Goal: Information Seeking & Learning: Find specific fact

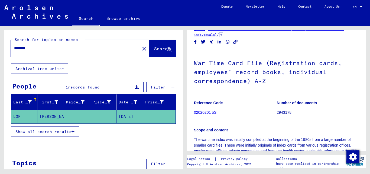
scroll to position [18, 0]
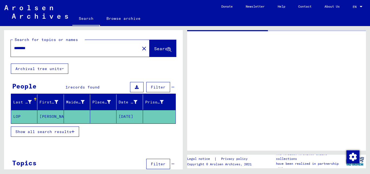
type input "**********"
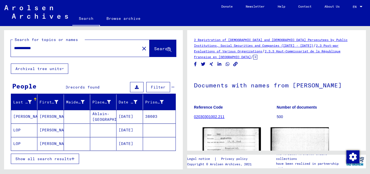
click at [131, 129] on mat-cell "[DATE]" at bounding box center [130, 129] width 26 height 13
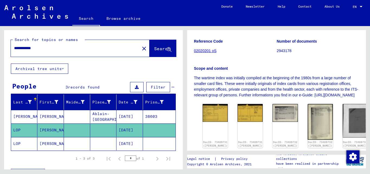
scroll to position [111, 0]
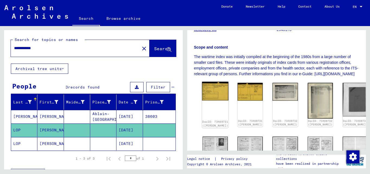
click at [208, 97] on img at bounding box center [215, 91] width 27 height 19
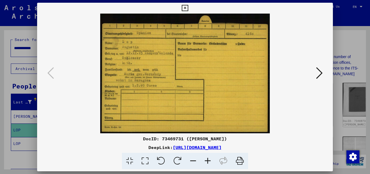
click at [222, 147] on link "[URL][DOMAIN_NAME]" at bounding box center [197, 146] width 49 height 5
click at [318, 71] on icon at bounding box center [319, 72] width 7 height 13
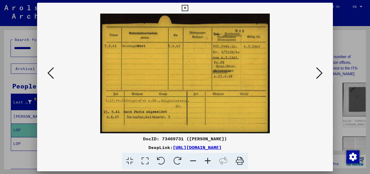
click at [320, 71] on icon at bounding box center [319, 72] width 7 height 13
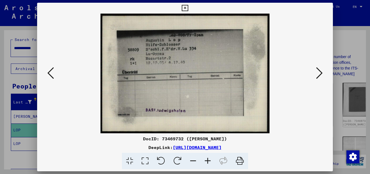
click at [322, 72] on icon at bounding box center [319, 72] width 7 height 13
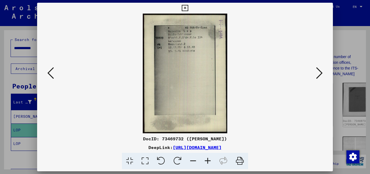
click at [322, 72] on icon at bounding box center [319, 72] width 7 height 13
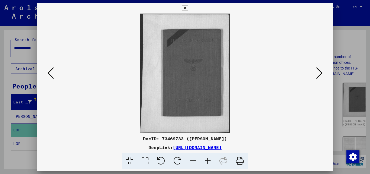
click at [322, 72] on icon at bounding box center [319, 72] width 7 height 13
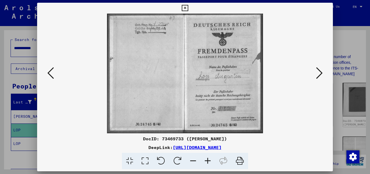
click at [321, 72] on icon at bounding box center [319, 72] width 7 height 13
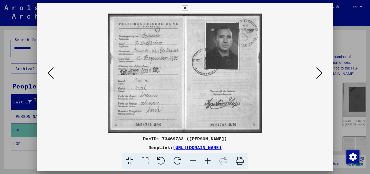
click at [322, 73] on icon at bounding box center [319, 72] width 7 height 13
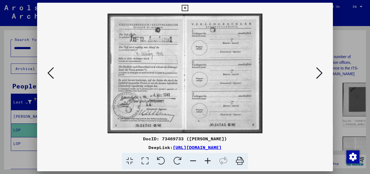
click at [318, 72] on icon at bounding box center [319, 72] width 7 height 13
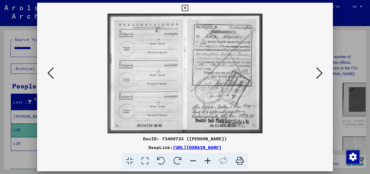
click at [318, 72] on icon at bounding box center [319, 72] width 7 height 13
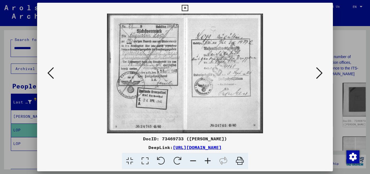
click at [318, 72] on icon at bounding box center [319, 72] width 7 height 13
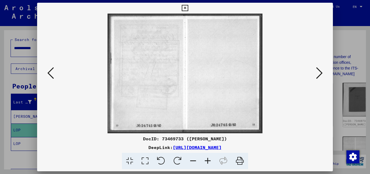
click at [318, 72] on icon at bounding box center [319, 72] width 7 height 13
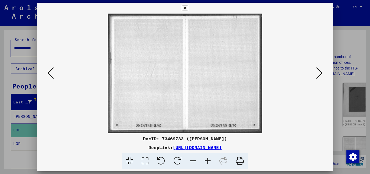
click at [318, 72] on icon at bounding box center [319, 72] width 7 height 13
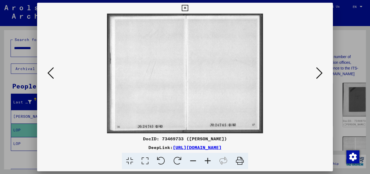
click at [318, 72] on icon at bounding box center [319, 72] width 7 height 13
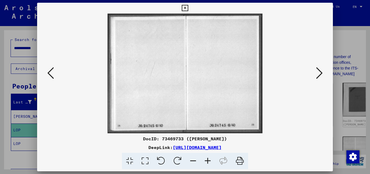
click at [318, 72] on icon at bounding box center [319, 72] width 7 height 13
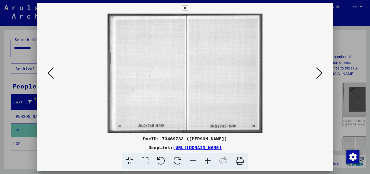
click at [318, 72] on icon at bounding box center [319, 72] width 7 height 13
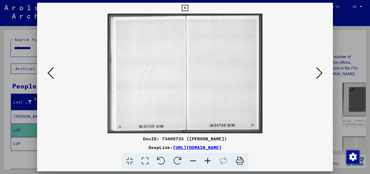
click at [318, 72] on icon at bounding box center [319, 72] width 7 height 13
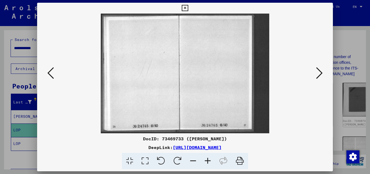
click at [318, 72] on icon at bounding box center [319, 72] width 7 height 13
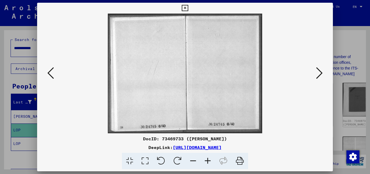
click at [318, 72] on icon at bounding box center [319, 72] width 7 height 13
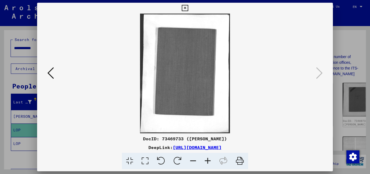
click at [186, 5] on icon at bounding box center [185, 8] width 6 height 7
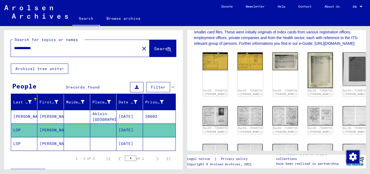
scroll to position [127, 0]
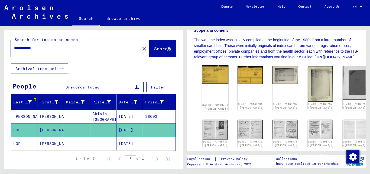
click at [209, 80] on img at bounding box center [215, 74] width 27 height 19
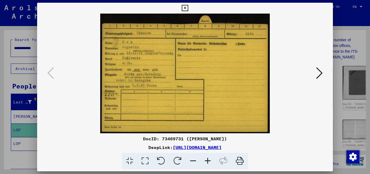
click at [240, 160] on icon at bounding box center [240, 161] width 17 height 17
click at [320, 70] on icon at bounding box center [319, 72] width 7 height 13
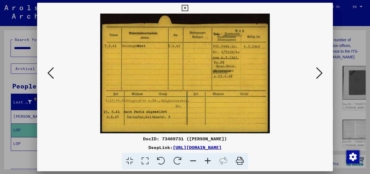
click at [240, 161] on icon at bounding box center [240, 161] width 17 height 17
click at [318, 70] on icon at bounding box center [319, 72] width 7 height 13
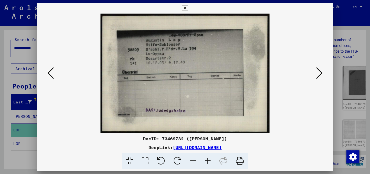
click at [240, 161] on icon at bounding box center [240, 161] width 17 height 17
click at [321, 73] on icon at bounding box center [319, 72] width 7 height 13
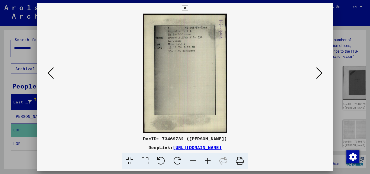
click at [239, 160] on icon at bounding box center [240, 161] width 17 height 17
click at [318, 75] on icon at bounding box center [319, 72] width 7 height 13
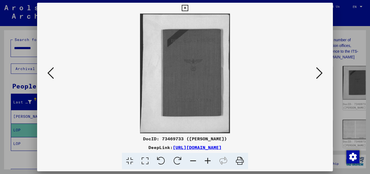
click at [239, 156] on icon at bounding box center [240, 161] width 17 height 17
click at [323, 71] on icon at bounding box center [319, 72] width 7 height 13
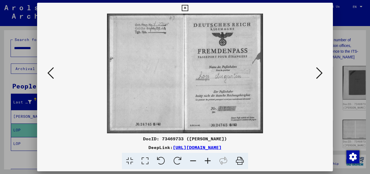
click at [240, 160] on icon at bounding box center [240, 161] width 17 height 17
click at [319, 70] on icon at bounding box center [319, 72] width 7 height 13
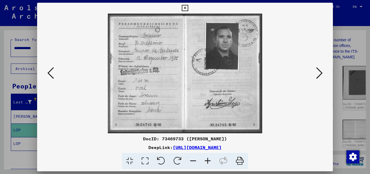
click at [238, 159] on icon at bounding box center [240, 161] width 17 height 17
click at [320, 70] on icon at bounding box center [319, 72] width 7 height 13
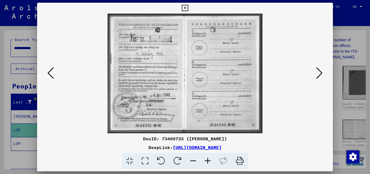
click at [240, 158] on icon at bounding box center [240, 161] width 17 height 17
click at [321, 73] on icon at bounding box center [319, 72] width 7 height 13
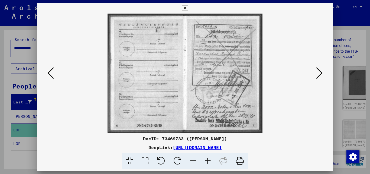
click at [240, 161] on icon at bounding box center [240, 161] width 17 height 17
click at [320, 70] on icon at bounding box center [319, 72] width 7 height 13
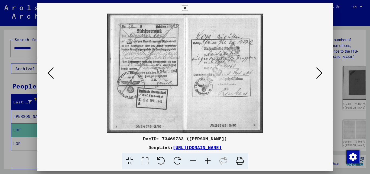
click at [239, 159] on icon at bounding box center [240, 161] width 17 height 17
click at [320, 69] on icon at bounding box center [319, 72] width 7 height 13
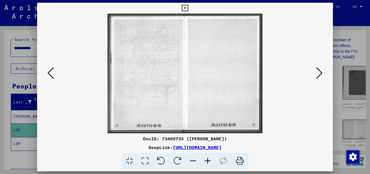
click at [320, 69] on icon at bounding box center [319, 72] width 7 height 13
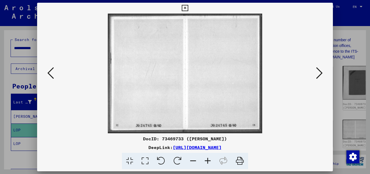
click at [320, 69] on icon at bounding box center [319, 72] width 7 height 13
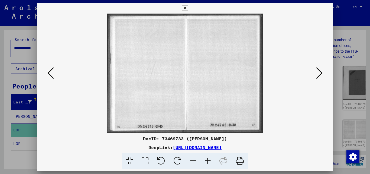
click at [320, 69] on icon at bounding box center [319, 72] width 7 height 13
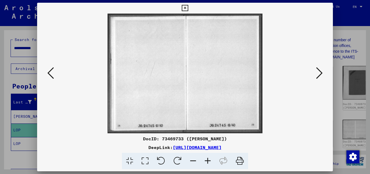
click at [320, 69] on icon at bounding box center [319, 72] width 7 height 13
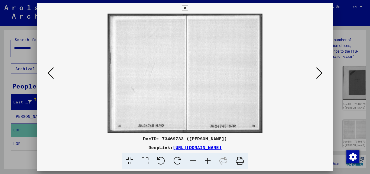
click at [320, 69] on icon at bounding box center [319, 72] width 7 height 13
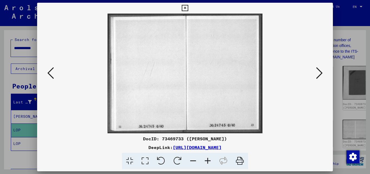
click at [320, 69] on icon at bounding box center [319, 72] width 7 height 13
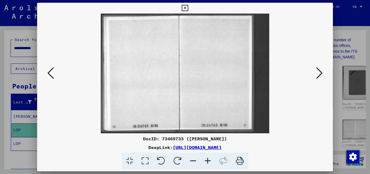
click at [320, 69] on icon at bounding box center [319, 72] width 7 height 13
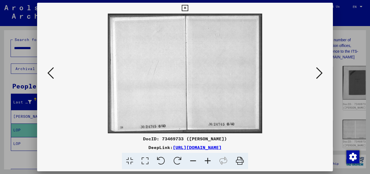
click at [320, 69] on icon at bounding box center [319, 72] width 7 height 13
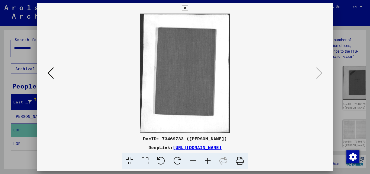
click at [186, 7] on icon at bounding box center [185, 8] width 6 height 7
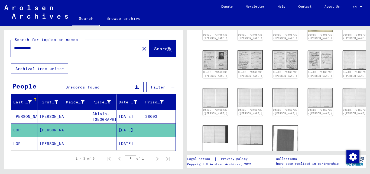
scroll to position [196, 0]
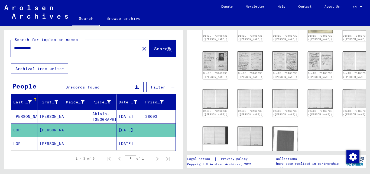
click at [129, 141] on mat-cell "[DATE]" at bounding box center [130, 143] width 26 height 13
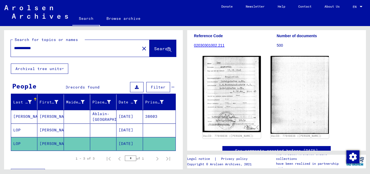
scroll to position [78, 0]
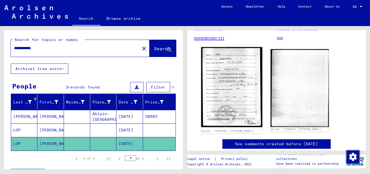
click at [235, 81] on img at bounding box center [231, 87] width 61 height 80
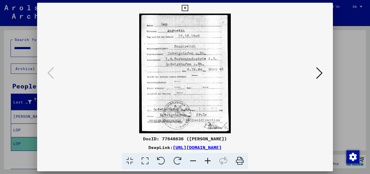
click at [318, 70] on icon at bounding box center [319, 72] width 7 height 13
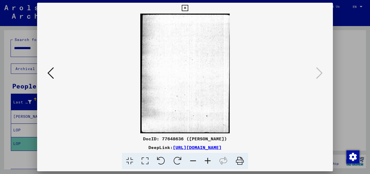
click at [50, 76] on icon at bounding box center [50, 72] width 7 height 13
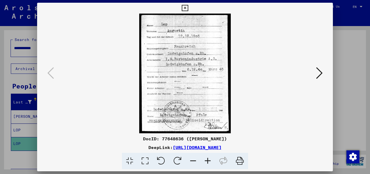
click at [242, 157] on icon at bounding box center [240, 161] width 17 height 17
click at [209, 159] on icon at bounding box center [208, 161] width 15 height 17
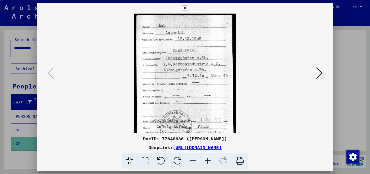
click at [209, 159] on icon at bounding box center [208, 161] width 15 height 17
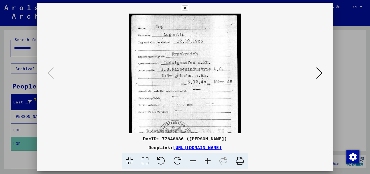
click at [209, 159] on icon at bounding box center [208, 161] width 15 height 17
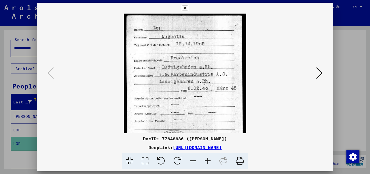
click at [209, 159] on icon at bounding box center [208, 161] width 15 height 17
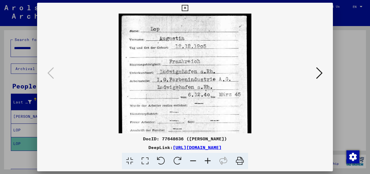
click at [209, 159] on icon at bounding box center [208, 161] width 15 height 17
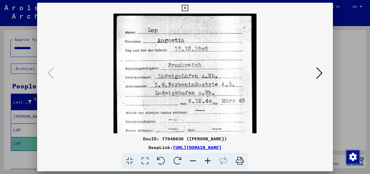
click at [174, 65] on img at bounding box center [185, 107] width 143 height 187
click at [194, 159] on icon at bounding box center [193, 161] width 15 height 17
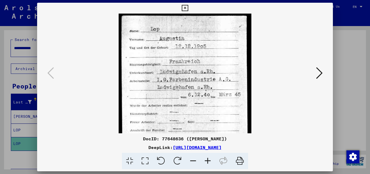
click at [194, 159] on icon at bounding box center [193, 161] width 15 height 17
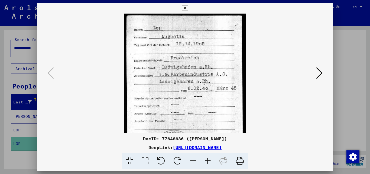
click at [194, 159] on icon at bounding box center [193, 161] width 15 height 17
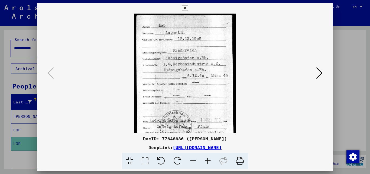
click at [194, 159] on icon at bounding box center [193, 161] width 15 height 17
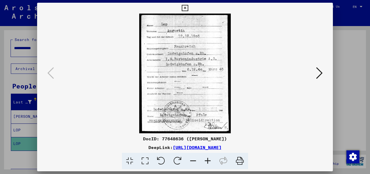
click at [185, 7] on icon at bounding box center [185, 8] width 6 height 7
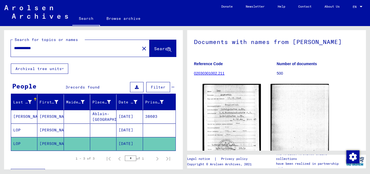
scroll to position [43, 0]
click at [212, 75] on link "02030301002.211" at bounding box center [209, 74] width 31 height 4
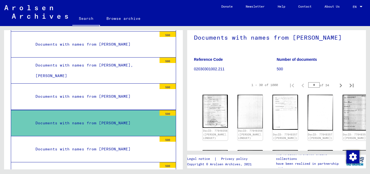
scroll to position [49, 0]
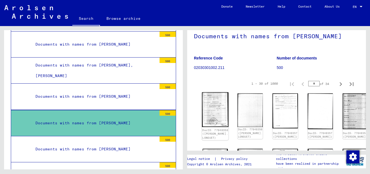
click at [217, 102] on img at bounding box center [215, 109] width 27 height 35
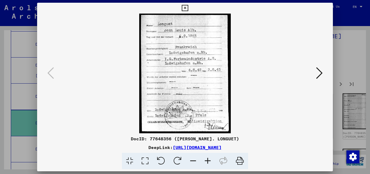
click at [321, 73] on icon at bounding box center [319, 72] width 7 height 13
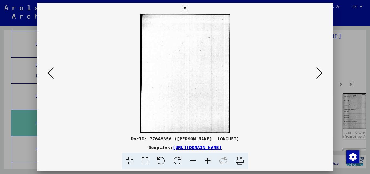
click at [321, 73] on icon at bounding box center [319, 72] width 7 height 13
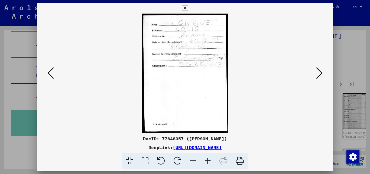
click at [321, 73] on icon at bounding box center [319, 72] width 7 height 13
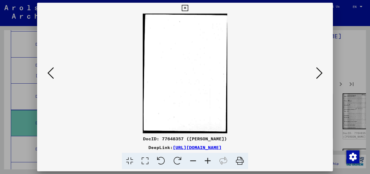
click at [321, 73] on icon at bounding box center [319, 72] width 7 height 13
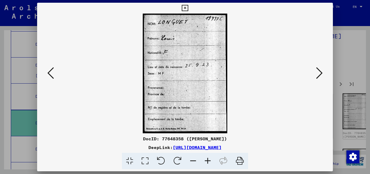
click at [184, 7] on icon at bounding box center [185, 8] width 6 height 7
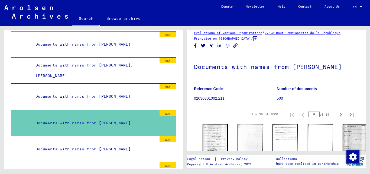
scroll to position [0, 0]
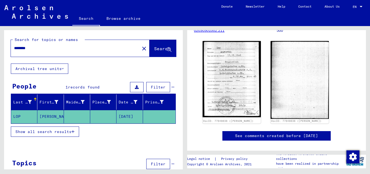
scroll to position [79, 0]
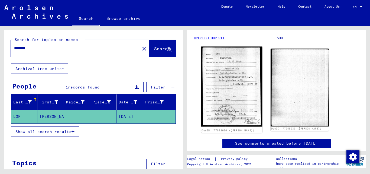
click at [229, 87] on img at bounding box center [231, 87] width 61 height 80
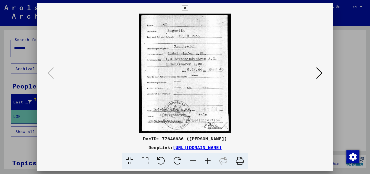
click at [355, 65] on div at bounding box center [185, 87] width 370 height 174
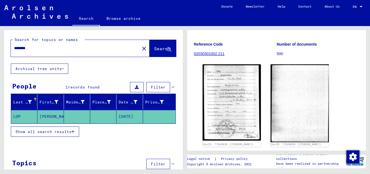
scroll to position [64, 0]
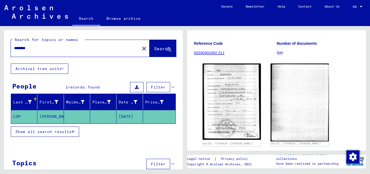
click at [156, 47] on span "Search" at bounding box center [162, 48] width 16 height 5
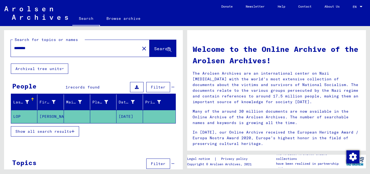
click at [78, 45] on input "********" at bounding box center [73, 48] width 119 height 6
drag, startPoint x: 34, startPoint y: 47, endPoint x: 24, endPoint y: 47, distance: 10.0
click at [24, 47] on input "********" at bounding box center [73, 48] width 119 height 6
type input "*"
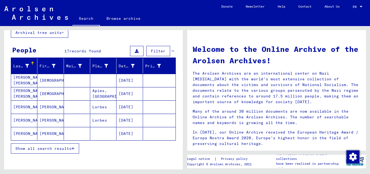
scroll to position [37, 0]
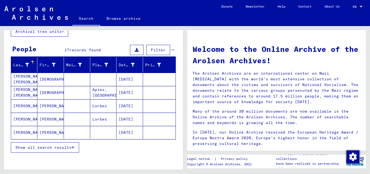
click at [125, 105] on mat-cell "[DATE]" at bounding box center [130, 105] width 26 height 13
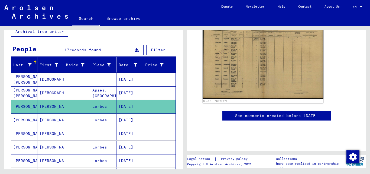
scroll to position [75, 0]
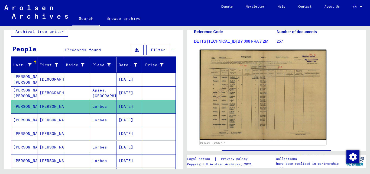
click at [208, 86] on img at bounding box center [263, 95] width 127 height 91
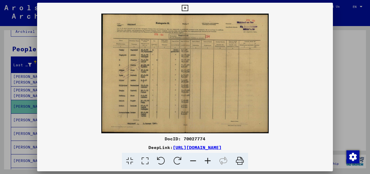
click at [207, 158] on icon at bounding box center [208, 161] width 15 height 17
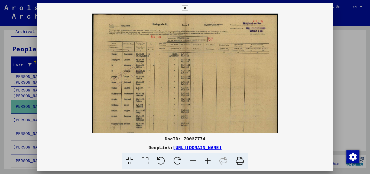
click at [207, 158] on icon at bounding box center [208, 161] width 15 height 17
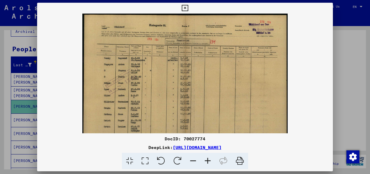
click at [207, 158] on icon at bounding box center [208, 161] width 15 height 17
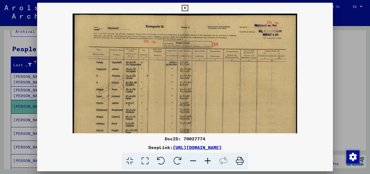
click at [207, 158] on icon at bounding box center [208, 161] width 15 height 17
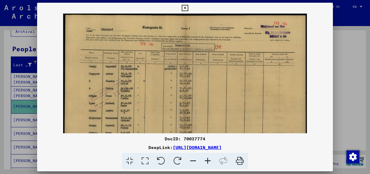
click at [207, 158] on icon at bounding box center [208, 161] width 15 height 17
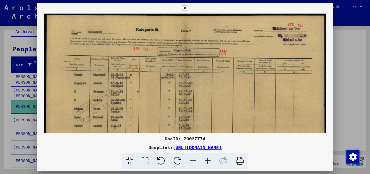
click at [207, 158] on icon at bounding box center [208, 161] width 15 height 17
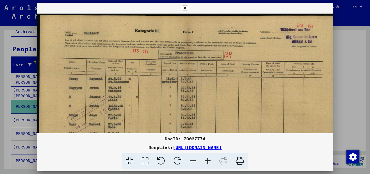
click at [207, 158] on icon at bounding box center [208, 161] width 15 height 17
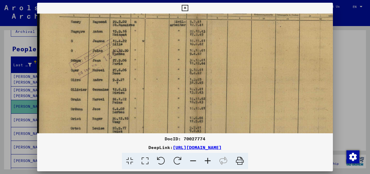
scroll to position [63, 0]
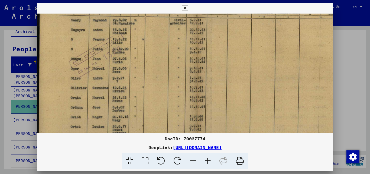
drag, startPoint x: 112, startPoint y: 95, endPoint x: 139, endPoint y: 32, distance: 68.2
click at [139, 32] on img at bounding box center [197, 65] width 320 height 228
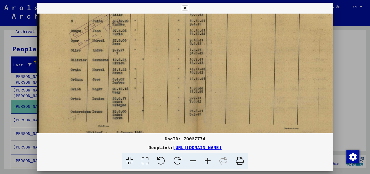
scroll to position [91, 0]
drag, startPoint x: 133, startPoint y: 77, endPoint x: 133, endPoint y: 49, distance: 27.6
click at [133, 49] on img at bounding box center [197, 37] width 320 height 228
click at [183, 7] on icon at bounding box center [185, 8] width 6 height 7
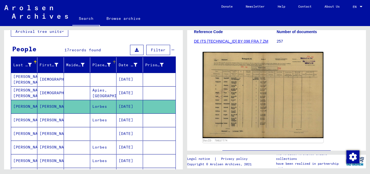
click at [96, 65] on div "Place of Birth" at bounding box center [101, 65] width 18 height 6
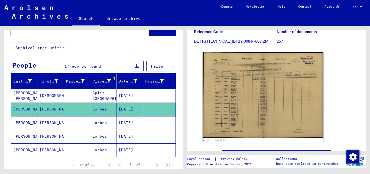
scroll to position [0, 0]
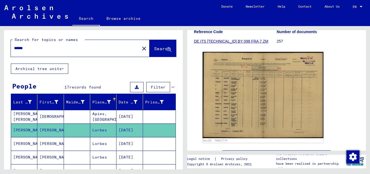
click at [45, 49] on input "******" at bounding box center [75, 48] width 123 height 6
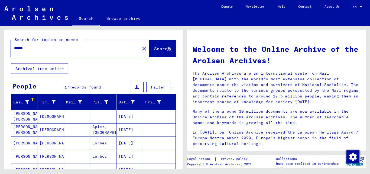
drag, startPoint x: 34, startPoint y: 47, endPoint x: 0, endPoint y: 48, distance: 34.2
click at [0, 48] on div "Search for topics or names ****** close Search Archival tree units People 17 re…" at bounding box center [92, 97] width 185 height 143
click at [154, 48] on span "Search" at bounding box center [162, 48] width 16 height 5
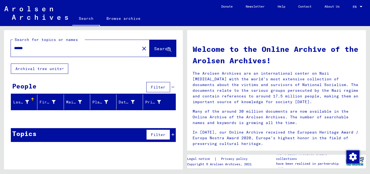
drag, startPoint x: 83, startPoint y: 48, endPoint x: 0, endPoint y: 47, distance: 83.2
click at [0, 47] on div "Search for topics or names ****** close Search Archival tree units People Filte…" at bounding box center [92, 97] width 185 height 143
type input "********"
drag, startPoint x: 55, startPoint y: 50, endPoint x: 9, endPoint y: 48, distance: 45.6
click at [9, 48] on div "Search for topics or names ******** close Search" at bounding box center [93, 46] width 179 height 33
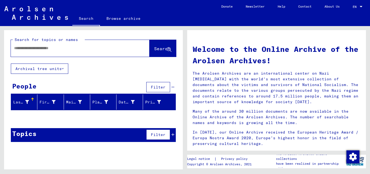
click at [362, 6] on div at bounding box center [361, 6] width 3 height 1
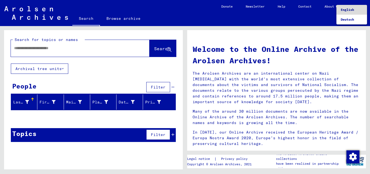
click at [354, 9] on span "English" at bounding box center [347, 10] width 13 height 4
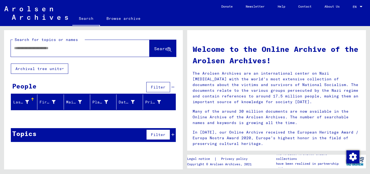
drag, startPoint x: 362, startPoint y: 41, endPoint x: 361, endPoint y: 48, distance: 6.8
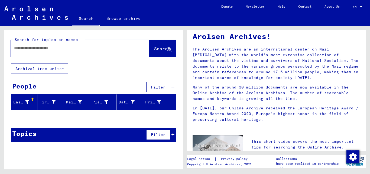
scroll to position [11, 0]
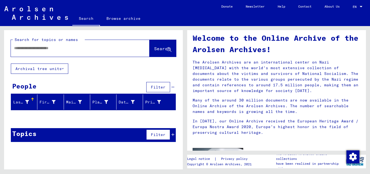
click at [106, 49] on input "text" at bounding box center [73, 48] width 119 height 6
click at [155, 47] on span "Search" at bounding box center [162, 48] width 16 height 5
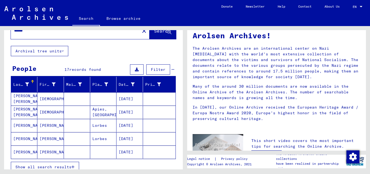
scroll to position [22, 0]
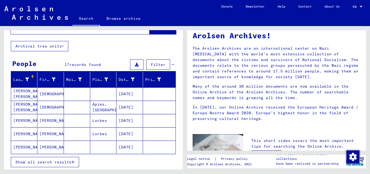
click at [124, 106] on mat-cell "[DATE]" at bounding box center [130, 107] width 26 height 13
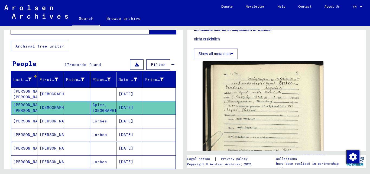
scroll to position [99, 0]
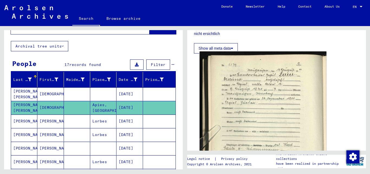
click at [282, 91] on img at bounding box center [263, 138] width 127 height 173
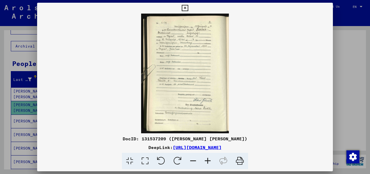
click at [209, 158] on icon at bounding box center [208, 161] width 15 height 17
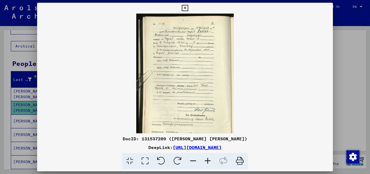
click at [209, 158] on icon at bounding box center [208, 161] width 15 height 17
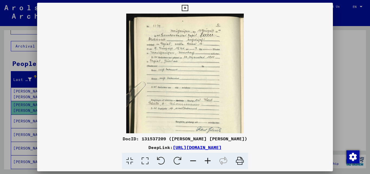
click at [209, 158] on icon at bounding box center [208, 161] width 15 height 17
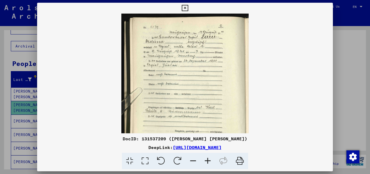
click at [209, 158] on icon at bounding box center [208, 161] width 15 height 17
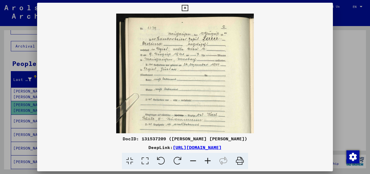
click at [209, 158] on icon at bounding box center [208, 161] width 15 height 17
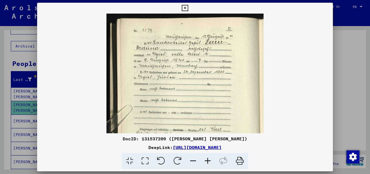
click at [209, 158] on icon at bounding box center [208, 161] width 15 height 17
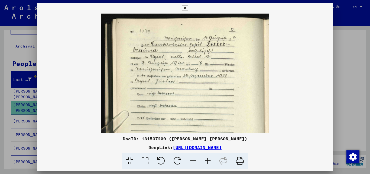
click at [209, 158] on icon at bounding box center [208, 161] width 15 height 17
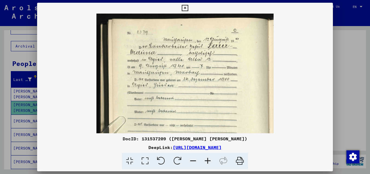
click at [209, 158] on icon at bounding box center [208, 161] width 15 height 17
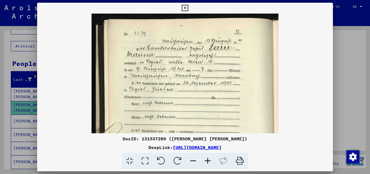
click at [209, 158] on icon at bounding box center [208, 161] width 15 height 17
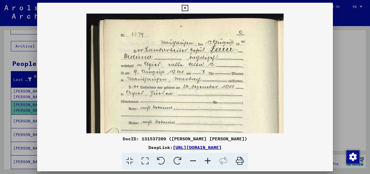
click at [209, 158] on icon at bounding box center [208, 161] width 15 height 17
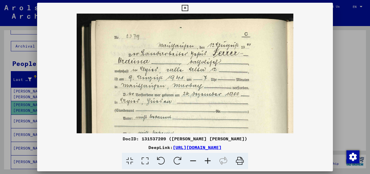
click at [209, 158] on icon at bounding box center [208, 161] width 15 height 17
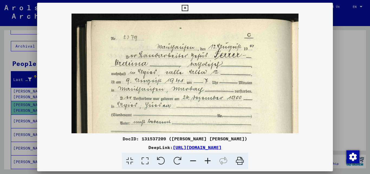
click at [209, 158] on icon at bounding box center [208, 161] width 15 height 17
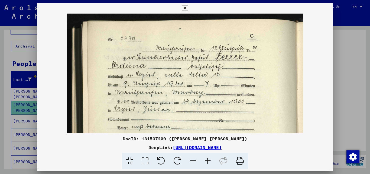
click at [184, 7] on icon at bounding box center [185, 8] width 6 height 7
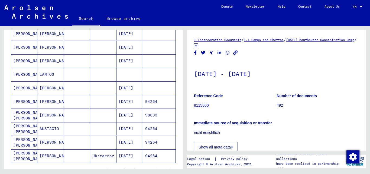
scroll to position [169, 0]
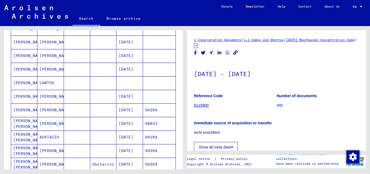
click at [131, 96] on mat-cell "[DATE]" at bounding box center [130, 96] width 26 height 13
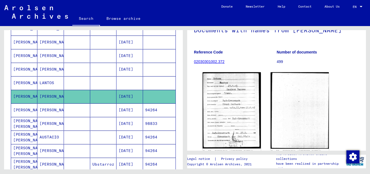
scroll to position [57, 0]
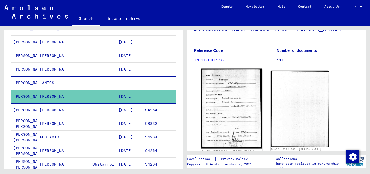
click at [220, 99] on img at bounding box center [231, 109] width 61 height 80
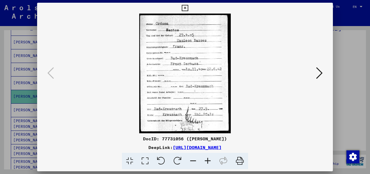
click at [357, 51] on div at bounding box center [185, 87] width 370 height 174
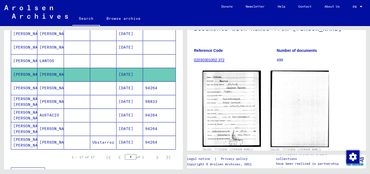
scroll to position [192, 0]
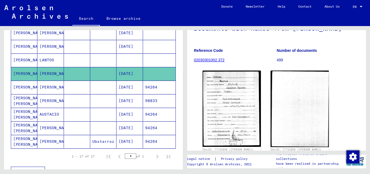
click at [20, 87] on mat-cell "[PERSON_NAME]" at bounding box center [24, 87] width 26 height 13
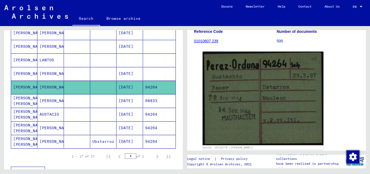
scroll to position [59, 0]
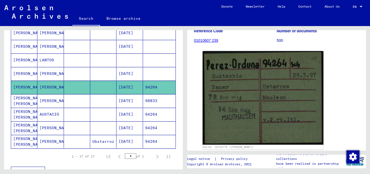
click at [19, 97] on mat-cell "[PERSON_NAME] [PERSON_NAME]" at bounding box center [24, 100] width 26 height 13
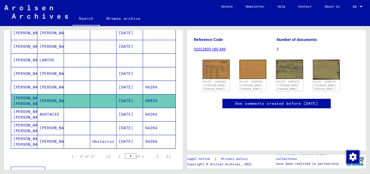
scroll to position [66, 0]
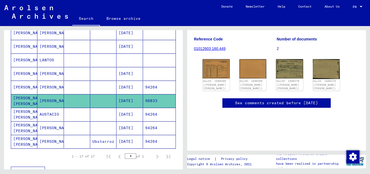
click at [18, 110] on mat-cell "[PERSON_NAME] [PERSON_NAME]" at bounding box center [24, 114] width 26 height 13
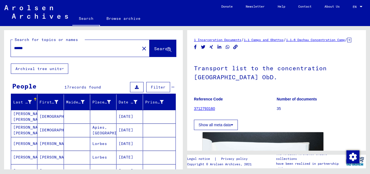
click at [31, 46] on input "******" at bounding box center [75, 48] width 123 height 6
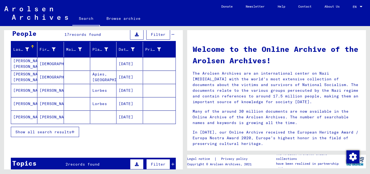
scroll to position [59, 0]
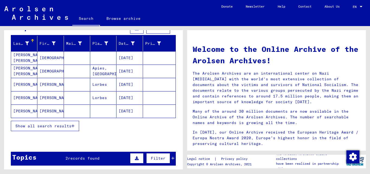
click at [39, 122] on button "Show all search results" at bounding box center [45, 126] width 68 height 10
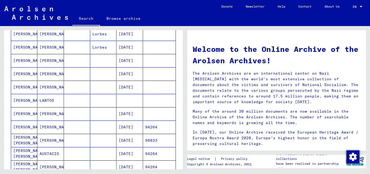
scroll to position [0, 0]
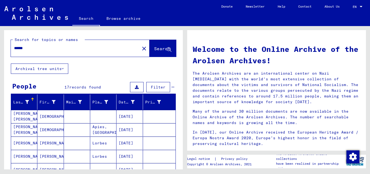
drag, startPoint x: 30, startPoint y: 47, endPoint x: 0, endPoint y: 47, distance: 29.8
click at [0, 47] on div "Search for topics or names ****** close Search Archival tree units People 17 re…" at bounding box center [92, 97] width 185 height 143
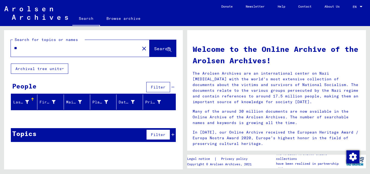
type input "*"
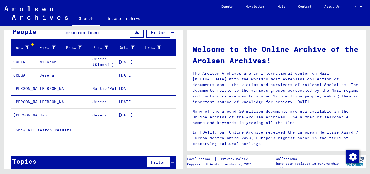
scroll to position [48, 0]
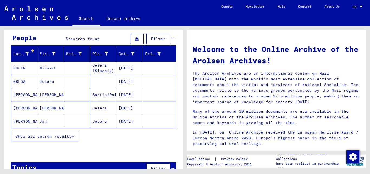
click at [37, 134] on span "Show all search results" at bounding box center [43, 136] width 56 height 5
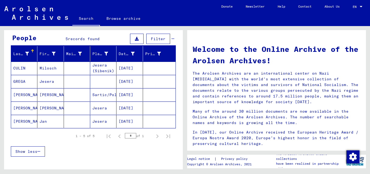
scroll to position [46, 0]
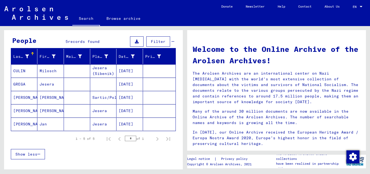
click at [120, 69] on mat-cell "[DATE]" at bounding box center [130, 70] width 26 height 13
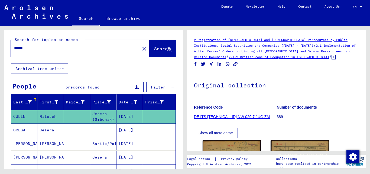
drag, startPoint x: 33, startPoint y: 49, endPoint x: 0, endPoint y: 43, distance: 33.1
click at [0, 43] on div "Search for topics or names ****** close Search Archival tree units People 5 rec…" at bounding box center [92, 97] width 185 height 143
click at [160, 42] on button "Search" at bounding box center [163, 48] width 27 height 17
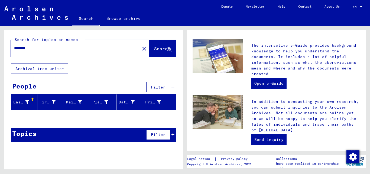
scroll to position [153, 0]
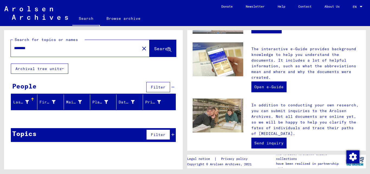
drag, startPoint x: 69, startPoint y: 48, endPoint x: 0, endPoint y: 45, distance: 69.2
click at [0, 45] on div "Search for topics or names ******** close Search Archival tree units People Fil…" at bounding box center [92, 97] width 185 height 143
type input "*"
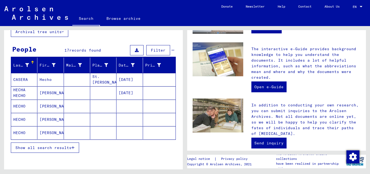
scroll to position [45, 0]
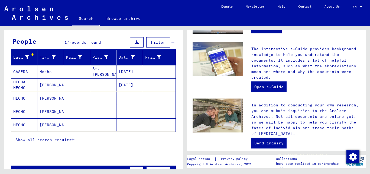
click at [42, 138] on span "Show all search results" at bounding box center [43, 139] width 56 height 5
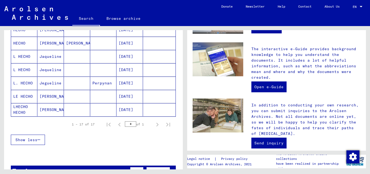
scroll to position [0, 0]
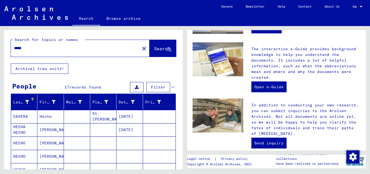
drag, startPoint x: 34, startPoint y: 48, endPoint x: 0, endPoint y: 41, distance: 35.0
click at [0, 41] on div "Search for topics or names ***** close Search Archival tree units People 17 rec…" at bounding box center [92, 97] width 185 height 143
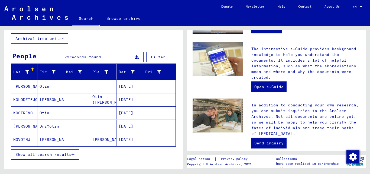
scroll to position [33, 0]
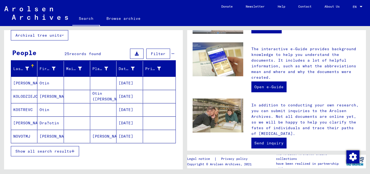
click at [46, 149] on span "Show all search results" at bounding box center [43, 151] width 56 height 5
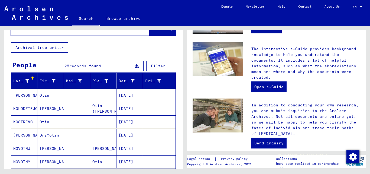
scroll to position [0, 0]
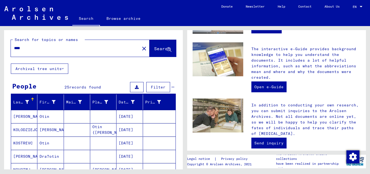
drag, startPoint x: 30, startPoint y: 49, endPoint x: 1, endPoint y: 49, distance: 29.0
click at [1, 49] on div "Search for topics or names **** close Search Archival tree units People 25 reco…" at bounding box center [92, 97] width 185 height 143
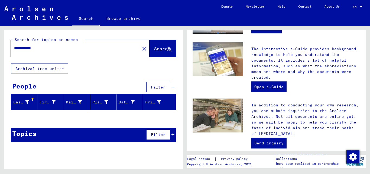
click at [27, 48] on input "**********" at bounding box center [73, 48] width 119 height 6
type input "*"
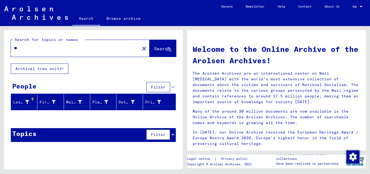
type input "*"
click at [94, 48] on input "text" at bounding box center [73, 48] width 119 height 6
click at [61, 69] on button "Archival tree units" at bounding box center [39, 68] width 57 height 10
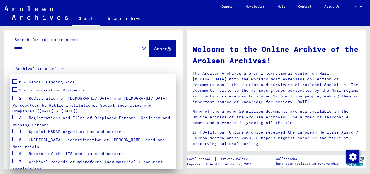
scroll to position [59, 0]
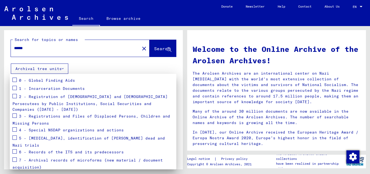
click at [61, 53] on div at bounding box center [185, 87] width 370 height 174
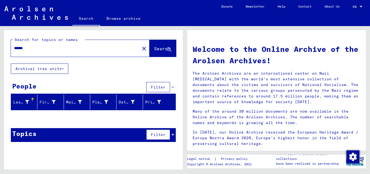
drag, startPoint x: 66, startPoint y: 48, endPoint x: 0, endPoint y: 41, distance: 66.3
click at [0, 41] on div "Search for topics or names ****** close Search Archival tree units People Filte…" at bounding box center [92, 97] width 185 height 143
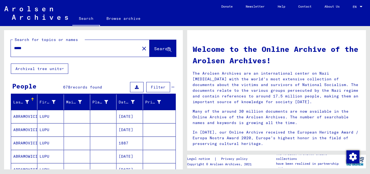
type input "*****"
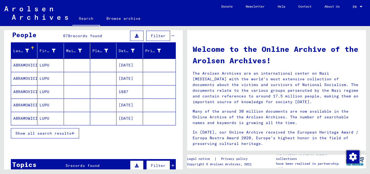
scroll to position [60, 0]
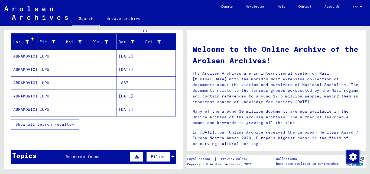
click at [50, 120] on button "Show all search results" at bounding box center [45, 124] width 68 height 10
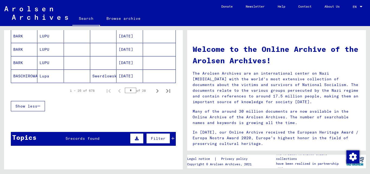
scroll to position [376, 0]
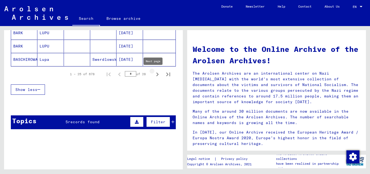
click at [156, 74] on icon "Next page" at bounding box center [157, 74] width 2 height 4
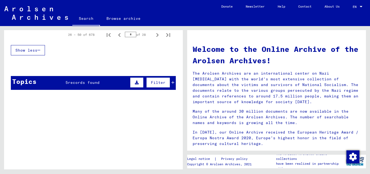
scroll to position [416, 0]
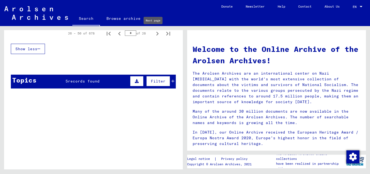
click at [154, 34] on icon "Next page" at bounding box center [158, 34] width 8 height 8
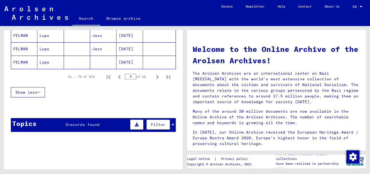
scroll to position [374, 0]
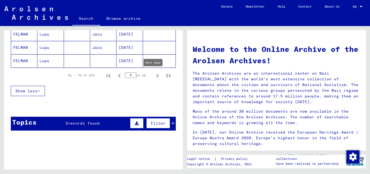
click at [154, 75] on icon "Next page" at bounding box center [158, 76] width 8 height 8
type input "*"
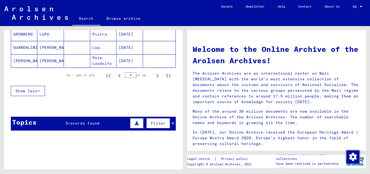
drag, startPoint x: 183, startPoint y: 124, endPoint x: 182, endPoint y: 120, distance: 4.5
click at [182, 120] on div "Search for topics or names ***** close Search Archival tree units People 678 re…" at bounding box center [92, 97] width 185 height 143
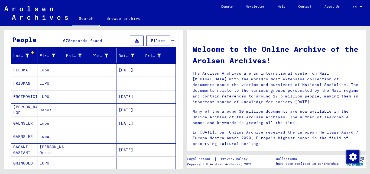
scroll to position [0, 0]
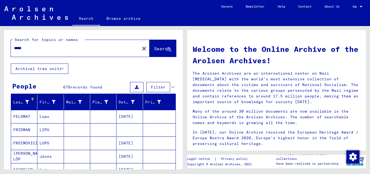
drag, startPoint x: 35, startPoint y: 48, endPoint x: 0, endPoint y: 40, distance: 35.6
click at [0, 40] on div "Search for topics or names ***** close Search Archival tree units People 678 re…" at bounding box center [92, 97] width 185 height 143
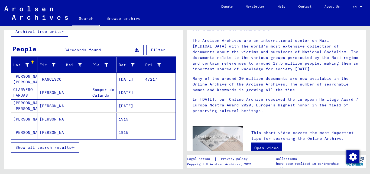
scroll to position [46, 0]
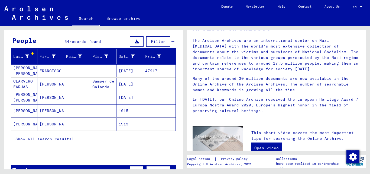
click at [33, 137] on span "Show all search results" at bounding box center [43, 138] width 56 height 5
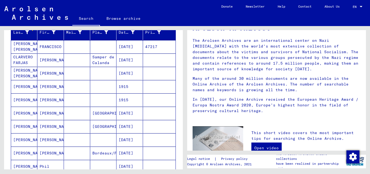
scroll to position [0, 0]
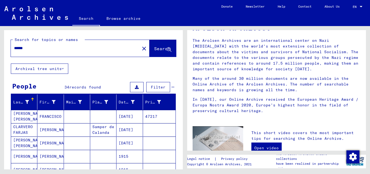
drag, startPoint x: 28, startPoint y: 48, endPoint x: 4, endPoint y: 48, distance: 24.1
click at [4, 48] on div "Search for topics or names ****** close Search" at bounding box center [93, 46] width 179 height 33
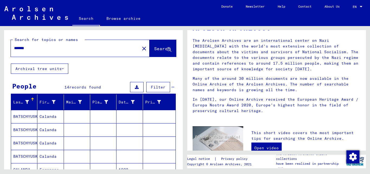
drag, startPoint x: 31, startPoint y: 47, endPoint x: 0, endPoint y: 44, distance: 31.6
click at [0, 44] on div "Search for topics or names ******* close Search Archival tree units People 14 r…" at bounding box center [92, 97] width 185 height 143
type input "*****"
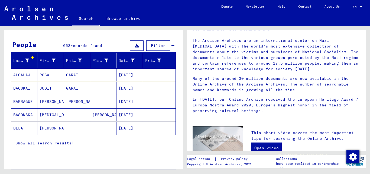
scroll to position [43, 0]
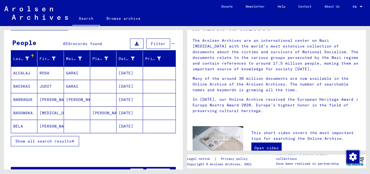
click at [57, 140] on span "Show all search results" at bounding box center [43, 141] width 56 height 5
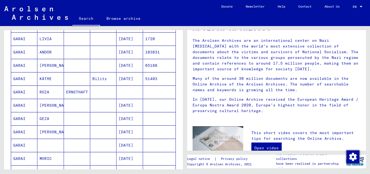
scroll to position [322, 0]
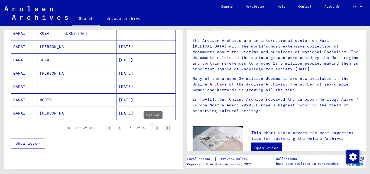
click at [154, 127] on icon "Next page" at bounding box center [158, 128] width 8 height 8
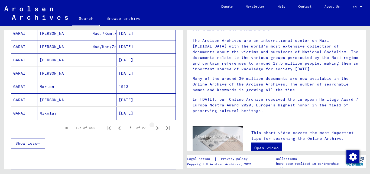
click at [154, 127] on icon "Next page" at bounding box center [158, 128] width 8 height 8
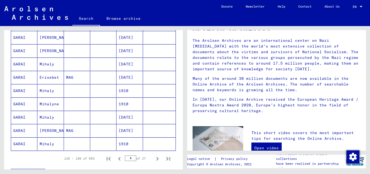
scroll to position [313, 0]
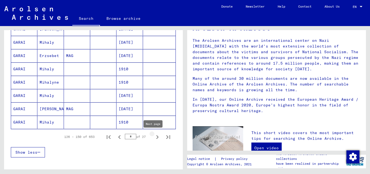
click at [154, 136] on icon "Next page" at bounding box center [158, 137] width 8 height 8
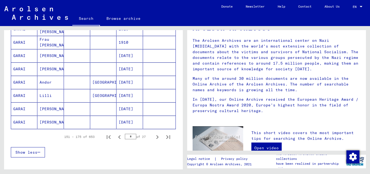
click at [154, 136] on icon "Next page" at bounding box center [158, 137] width 8 height 8
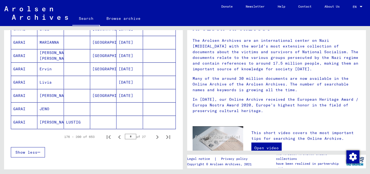
click at [154, 136] on icon "Next page" at bounding box center [158, 137] width 8 height 8
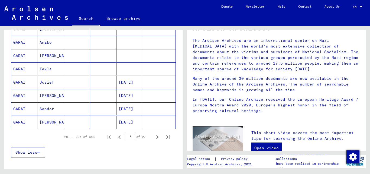
click at [154, 136] on icon "Next page" at bounding box center [158, 137] width 8 height 8
type input "**"
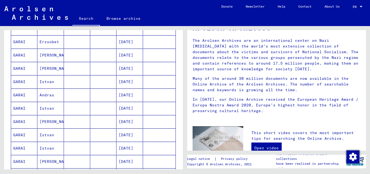
scroll to position [0, 0]
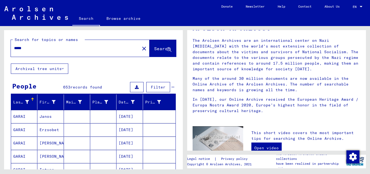
drag, startPoint x: 36, startPoint y: 48, endPoint x: 7, endPoint y: 49, distance: 29.0
click at [7, 49] on div "Search for topics or names ***** close Search" at bounding box center [93, 46] width 179 height 33
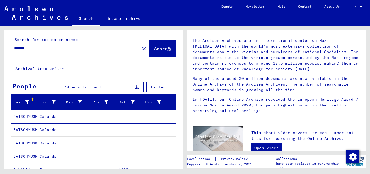
drag, startPoint x: 32, startPoint y: 47, endPoint x: 0, endPoint y: 38, distance: 33.4
click at [0, 38] on div "Search for topics or names ******* close Search Archival tree units People 14 r…" at bounding box center [92, 97] width 185 height 143
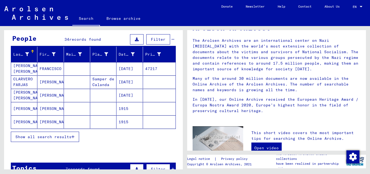
scroll to position [47, 0]
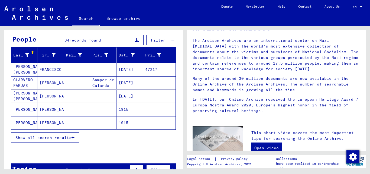
click at [40, 133] on button "Show all search results" at bounding box center [45, 137] width 68 height 10
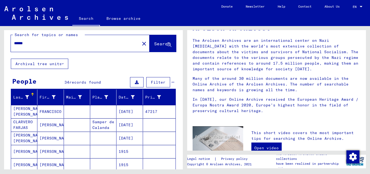
scroll to position [0, 0]
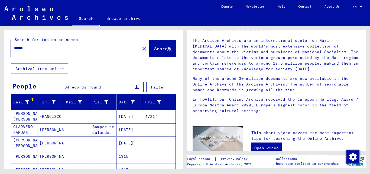
drag, startPoint x: 69, startPoint y: 50, endPoint x: 0, endPoint y: 63, distance: 70.5
click at [0, 63] on div "Search for topics or names ****** close Search Archival tree units People 34 re…" at bounding box center [92, 97] width 185 height 143
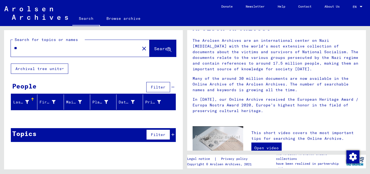
type input "*"
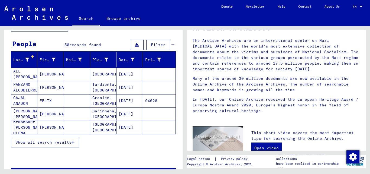
scroll to position [43, 0]
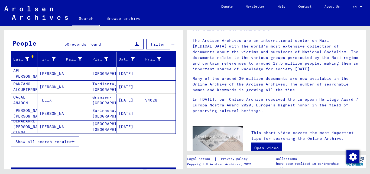
click at [44, 144] on span "Show all search results" at bounding box center [43, 141] width 56 height 5
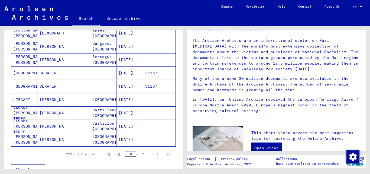
scroll to position [297, 0]
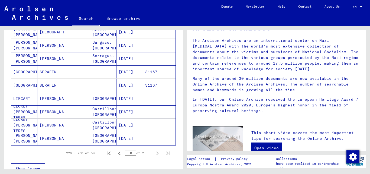
click at [120, 136] on mat-cell "[DATE]" at bounding box center [130, 138] width 26 height 13
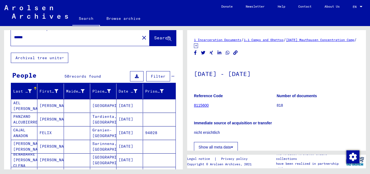
scroll to position [4, 0]
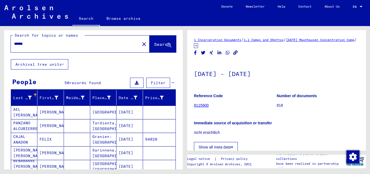
drag, startPoint x: 31, startPoint y: 46, endPoint x: 0, endPoint y: 38, distance: 32.0
click at [0, 38] on div "Search for topics or names ****** close Search Archival tree units People 50 re…" at bounding box center [92, 97] width 185 height 143
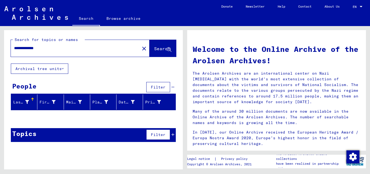
drag, startPoint x: 28, startPoint y: 47, endPoint x: 116, endPoint y: 40, distance: 88.4
click at [116, 40] on div "**********" at bounding box center [80, 48] width 139 height 17
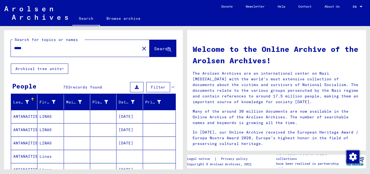
drag, startPoint x: 31, startPoint y: 52, endPoint x: 26, endPoint y: 47, distance: 7.3
click at [26, 47] on div "*****" at bounding box center [72, 48] width 123 height 12
type input "*"
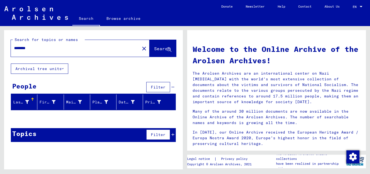
drag, startPoint x: 43, startPoint y: 47, endPoint x: 0, endPoint y: 47, distance: 42.8
click at [0, 47] on div "Search for topics or names ******** close Search Archival tree units People Fil…" at bounding box center [92, 97] width 185 height 143
type input "**********"
